Goal: Transaction & Acquisition: Book appointment/travel/reservation

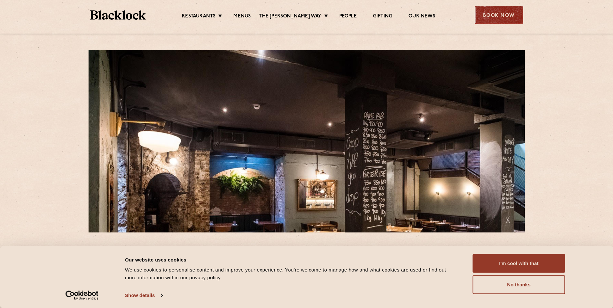
click at [515, 13] on div "Book Now" at bounding box center [499, 15] width 48 height 18
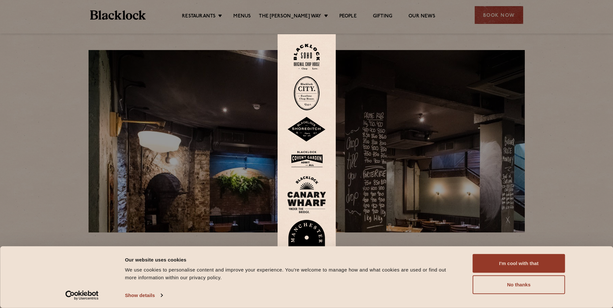
click at [312, 92] on img at bounding box center [307, 93] width 26 height 34
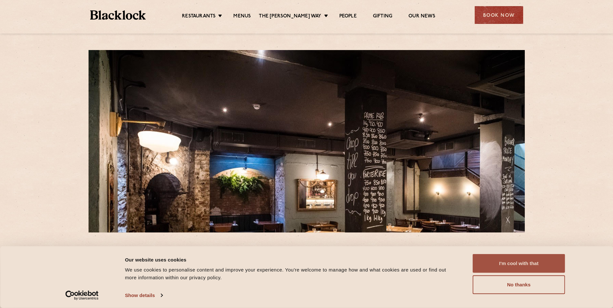
click at [545, 264] on button "I'm cool with that" at bounding box center [519, 263] width 92 height 19
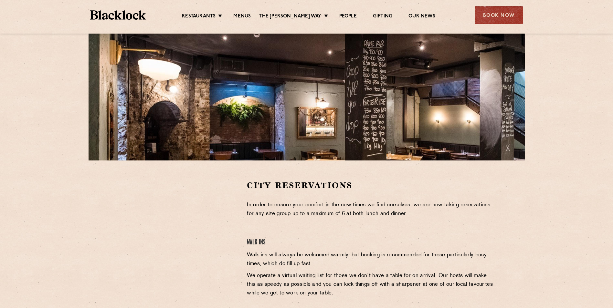
scroll to position [129, 0]
